Goal: Task Accomplishment & Management: Use online tool/utility

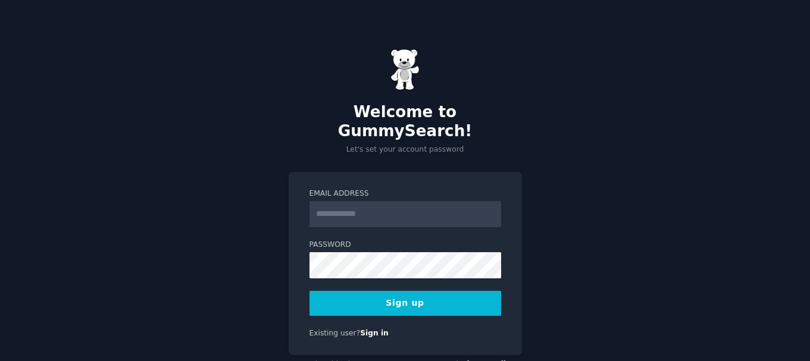
click at [370, 201] on input "Email Address" at bounding box center [405, 214] width 192 height 26
type input "**********"
click at [402, 291] on button "Sign up" at bounding box center [405, 303] width 192 height 25
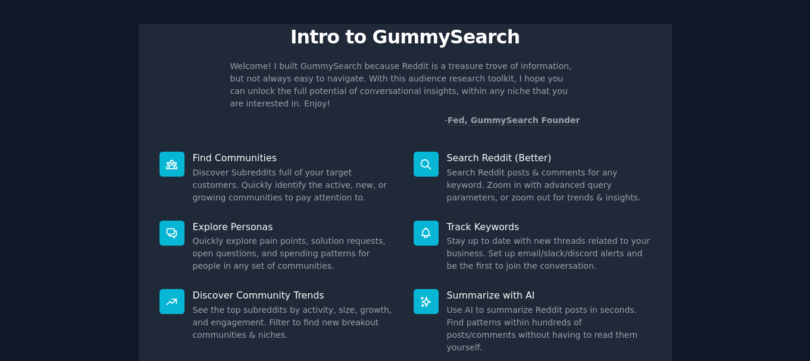
scroll to position [105, 0]
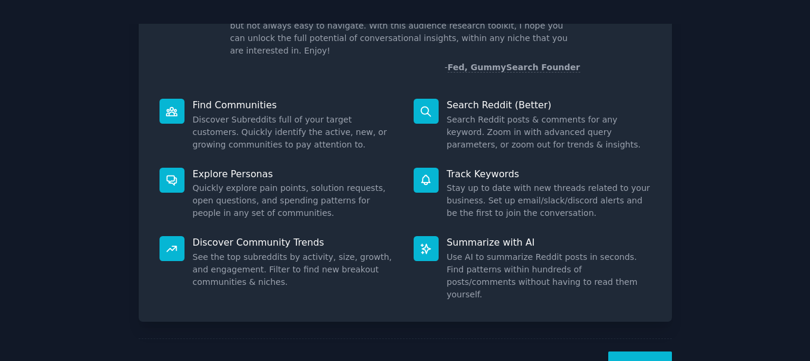
click at [632, 352] on button "Next" at bounding box center [640, 366] width 64 height 29
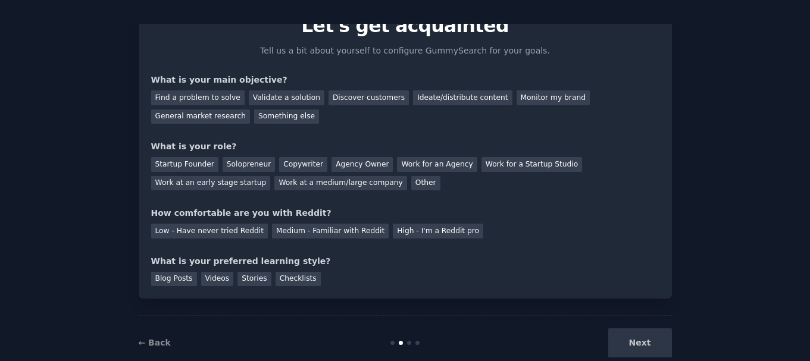
scroll to position [65, 0]
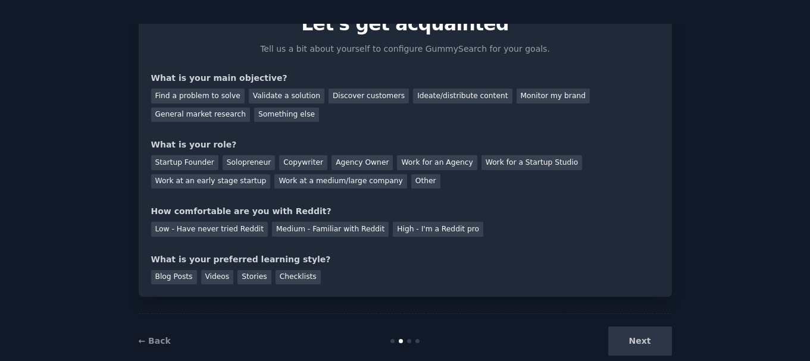
click at [656, 342] on div "Next" at bounding box center [583, 341] width 178 height 29
click at [637, 342] on div "Next" at bounding box center [583, 341] width 178 height 29
click at [250, 108] on div "General market research" at bounding box center [200, 115] width 99 height 15
click at [170, 96] on div "Find a problem to solve" at bounding box center [197, 96] width 93 height 15
click at [418, 163] on div "Work for an Agency" at bounding box center [437, 162] width 80 height 15
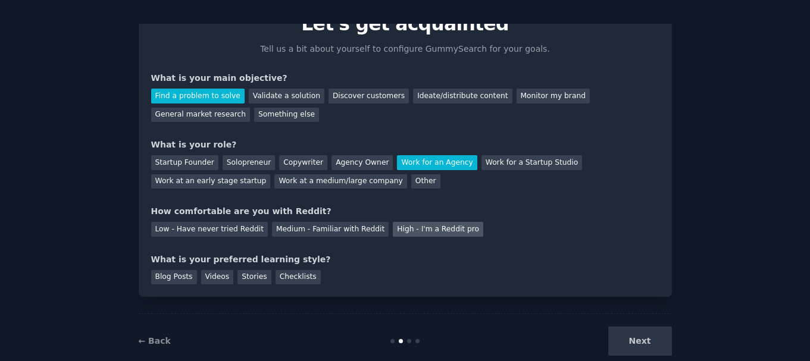
click at [425, 234] on div "High - I'm a Reddit pro" at bounding box center [438, 229] width 90 height 15
click at [220, 278] on div "Videos" at bounding box center [217, 277] width 33 height 15
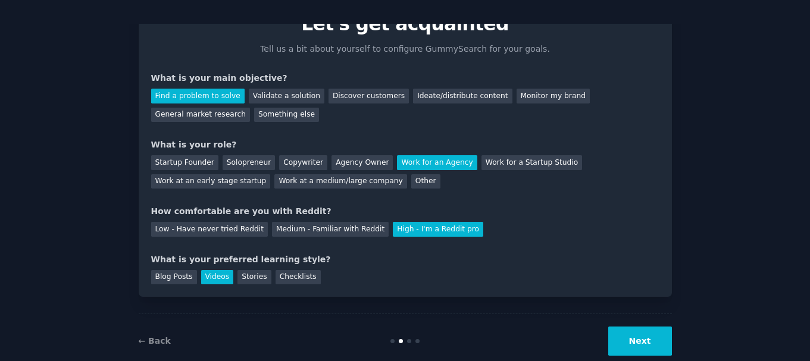
click at [628, 346] on button "Next" at bounding box center [640, 341] width 64 height 29
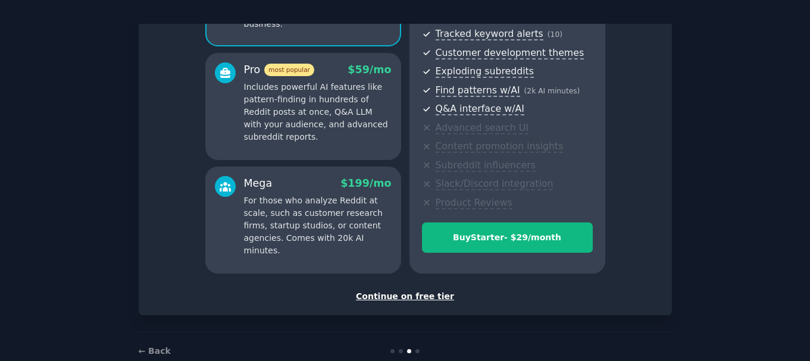
scroll to position [193, 0]
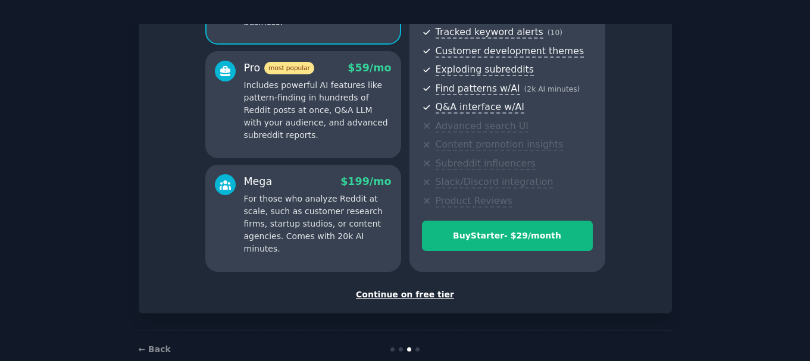
click at [391, 293] on div "Continue on free tier" at bounding box center [405, 295] width 508 height 12
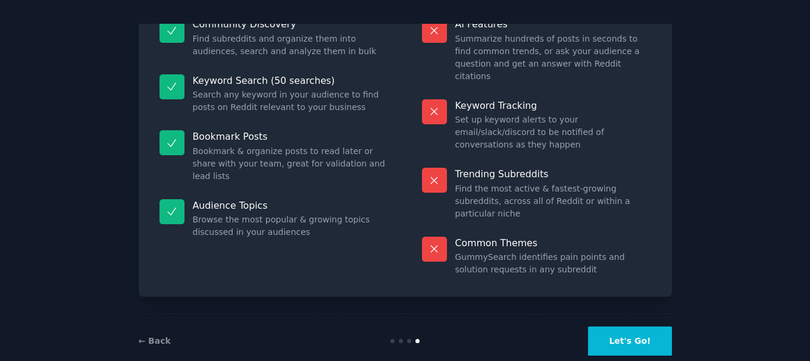
scroll to position [102, 0]
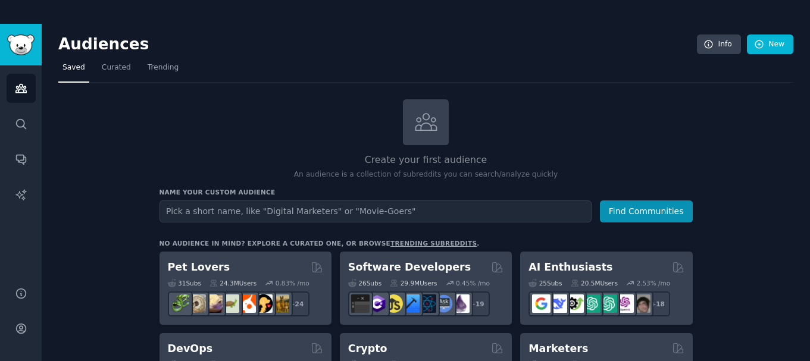
click at [218, 211] on input "text" at bounding box center [375, 211] width 432 height 22
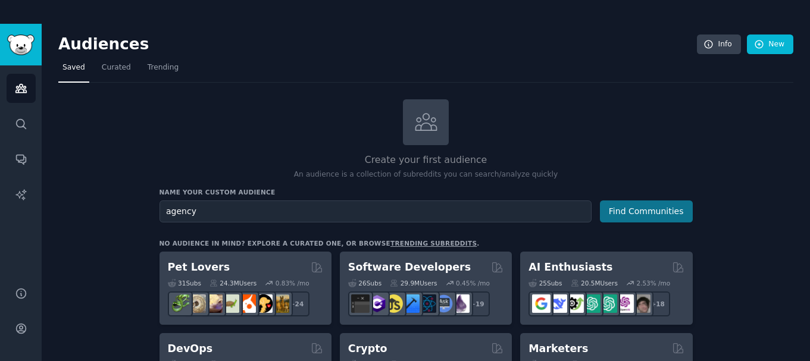
type input "agency"
click at [665, 210] on button "Find Communities" at bounding box center [646, 211] width 93 height 22
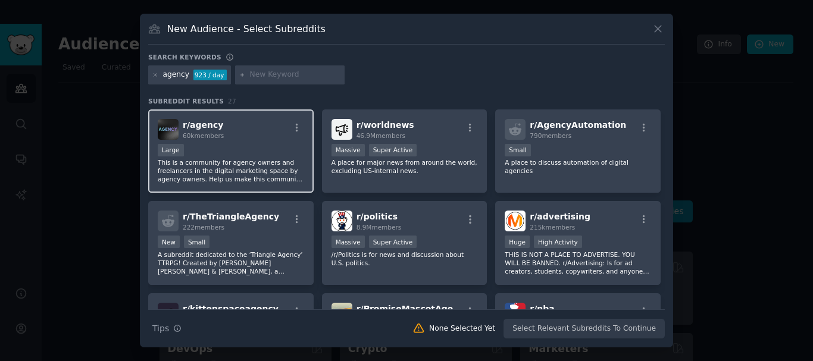
click at [258, 159] on p "This is a community for agency owners and freelancers in the digital marketing …" at bounding box center [231, 170] width 146 height 25
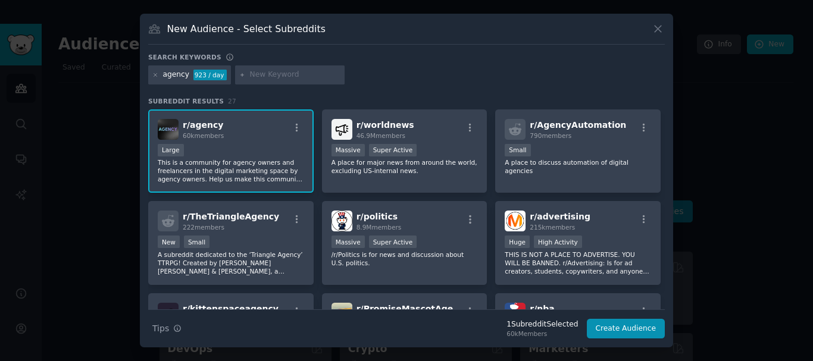
click at [261, 159] on p "This is a community for agency owners and freelancers in the digital marketing …" at bounding box center [231, 170] width 146 height 25
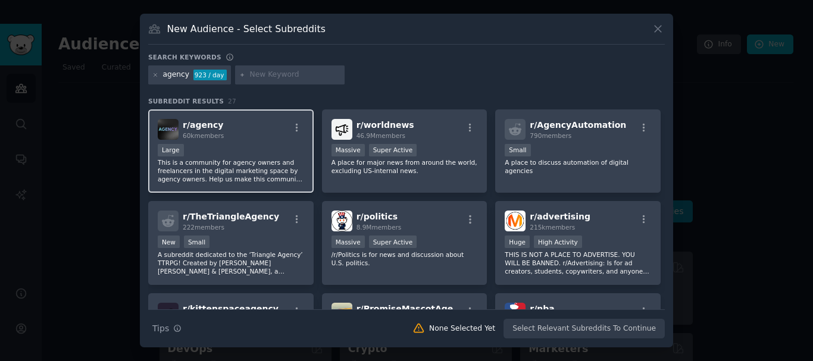
click at [239, 174] on p "This is a community for agency owners and freelancers in the digital marketing …" at bounding box center [231, 170] width 146 height 25
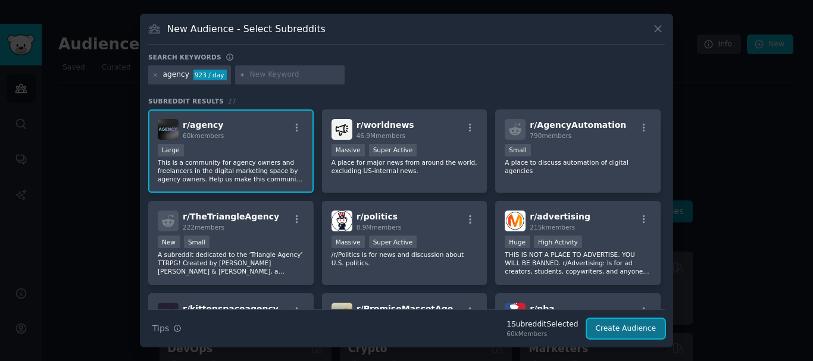
click at [645, 330] on button "Create Audience" at bounding box center [626, 329] width 79 height 20
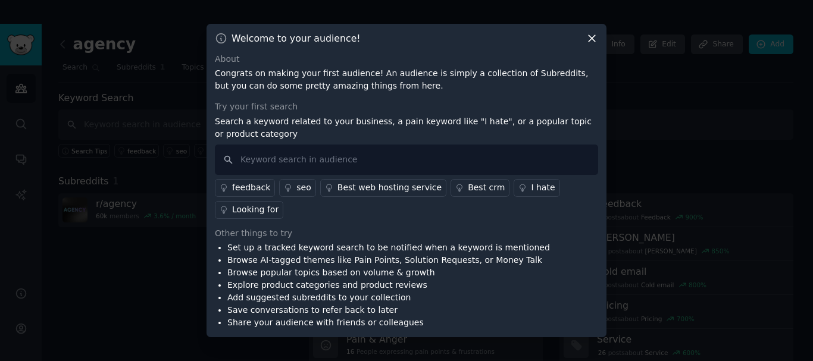
click at [588, 39] on icon at bounding box center [591, 38] width 12 height 12
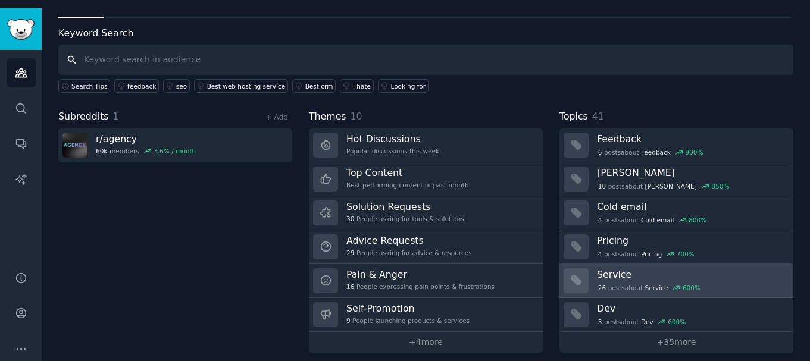
scroll to position [24, 0]
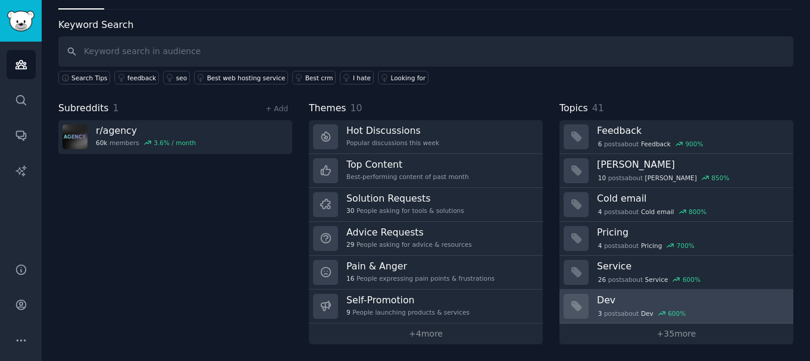
click at [625, 303] on h3 "Dev" at bounding box center [691, 300] width 188 height 12
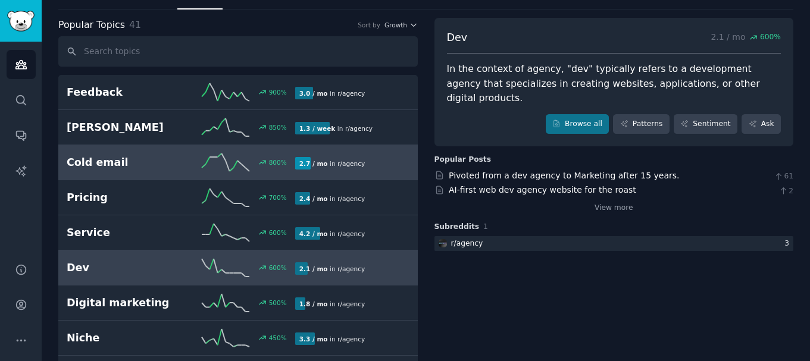
click at [114, 169] on h2 "Cold email" at bounding box center [124, 162] width 114 height 15
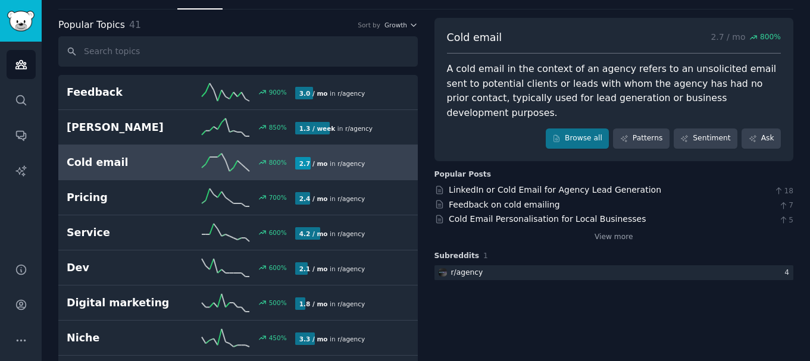
click at [149, 162] on h2 "Cold email" at bounding box center [124, 162] width 114 height 15
